Goal: Task Accomplishment & Management: Manage account settings

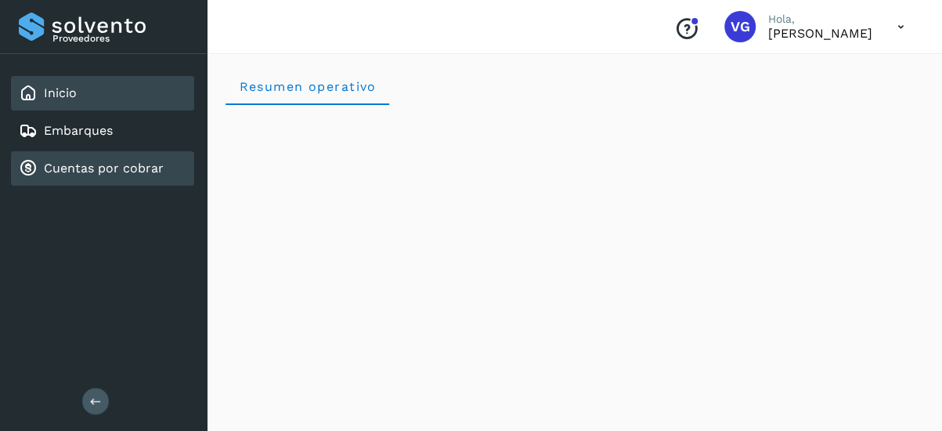
click at [94, 171] on link "Cuentas por cobrar" at bounding box center [104, 168] width 120 height 15
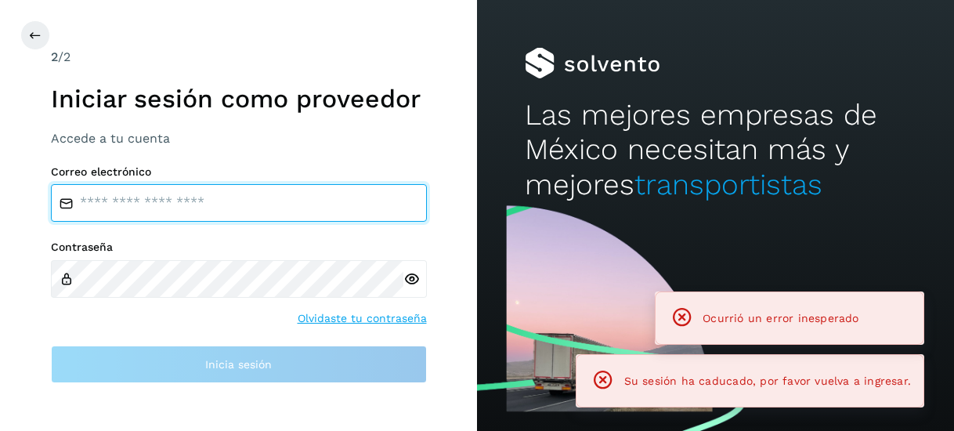
type input "**********"
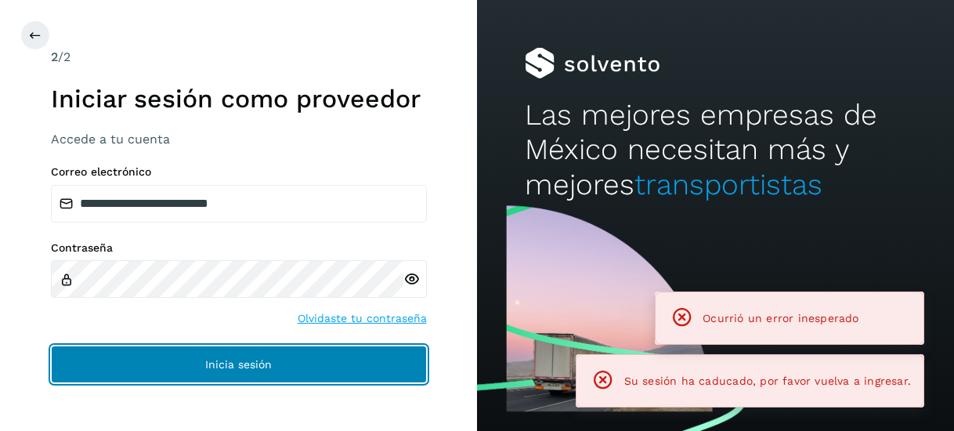
click at [197, 370] on button "Inicia sesión" at bounding box center [239, 364] width 376 height 38
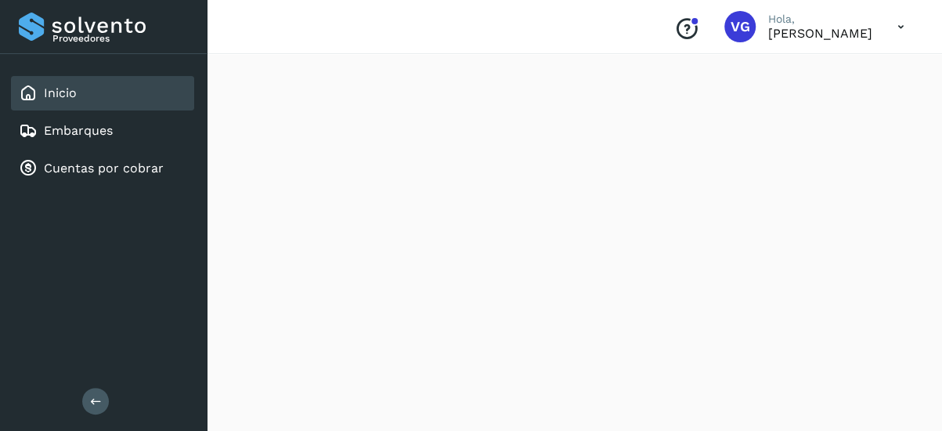
scroll to position [1505, 0]
